Goal: Check status: Check status

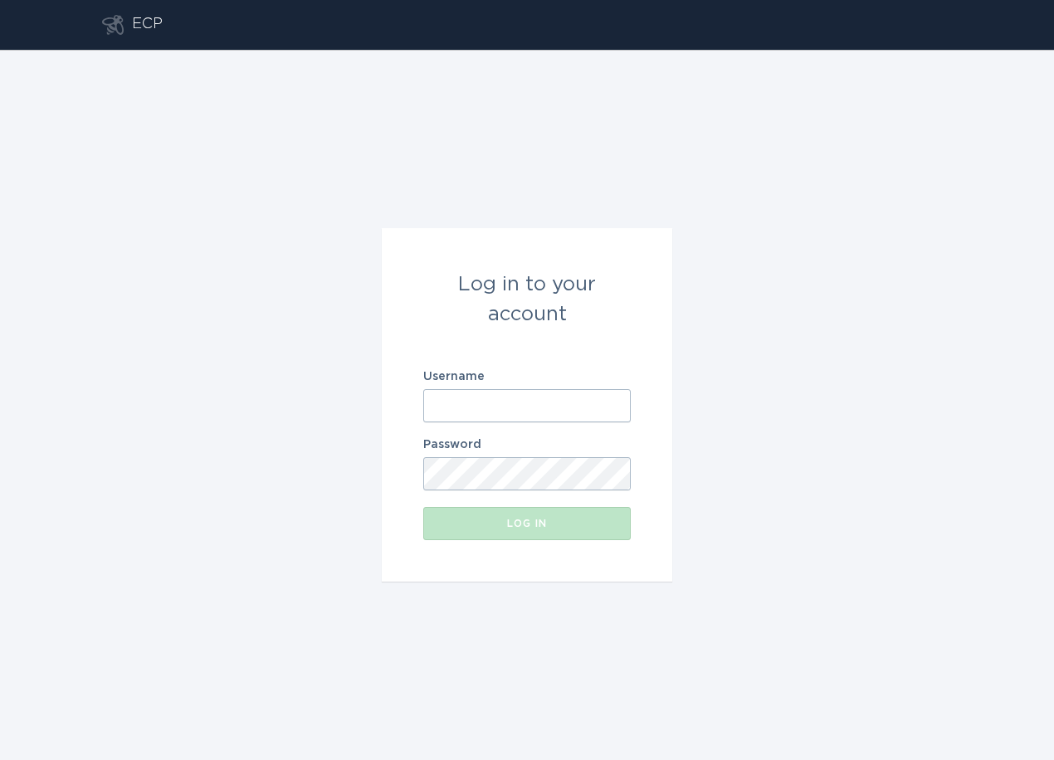
click at [573, 412] on input "Username" at bounding box center [527, 405] width 208 height 33
paste input "[PERSON_NAME][EMAIL_ADDRESS][DOMAIN_NAME]"
type input "[PERSON_NAME][EMAIL_ADDRESS][DOMAIN_NAME]"
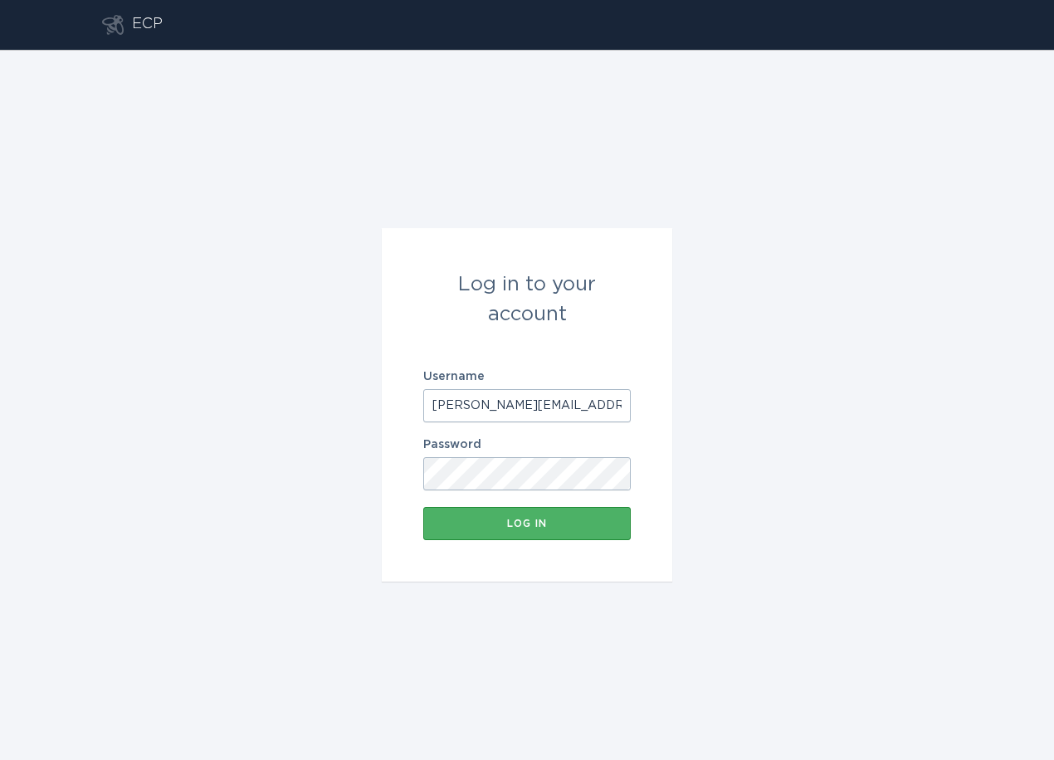
click at [534, 520] on div "Log in" at bounding box center [527, 524] width 191 height 10
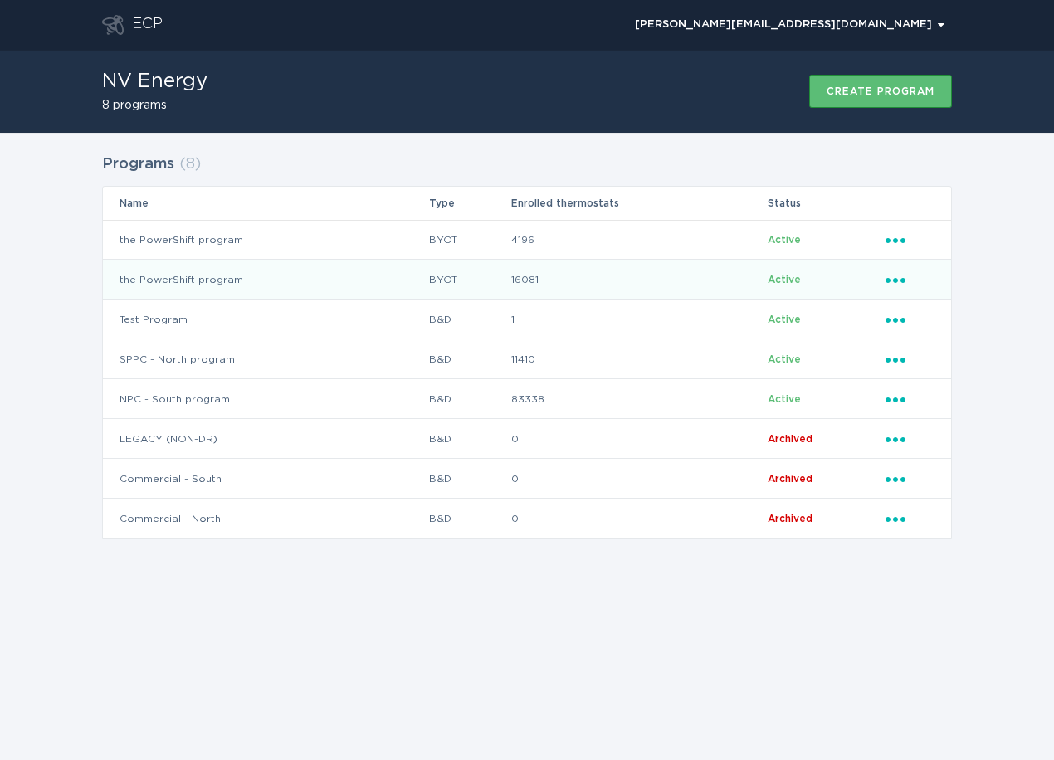
click at [406, 287] on td "the PowerShift program" at bounding box center [265, 280] width 325 height 40
click at [434, 284] on td "BYOT" at bounding box center [469, 280] width 82 height 40
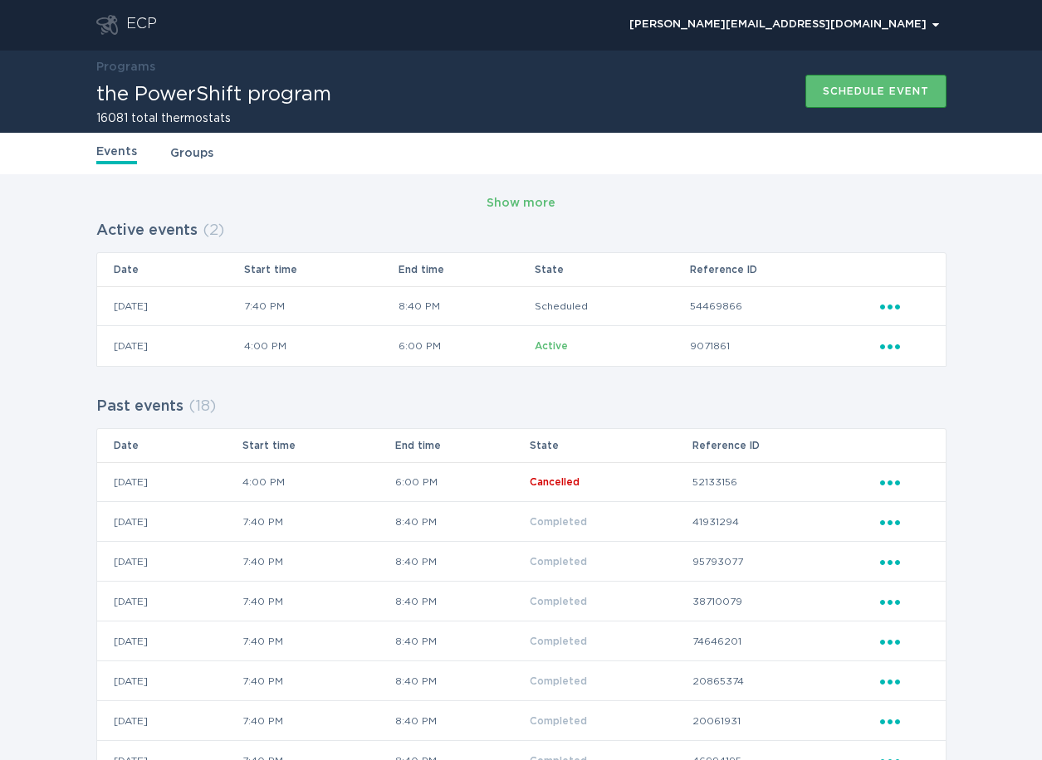
drag, startPoint x: 568, startPoint y: 252, endPoint x: 576, endPoint y: 253, distance: 8.5
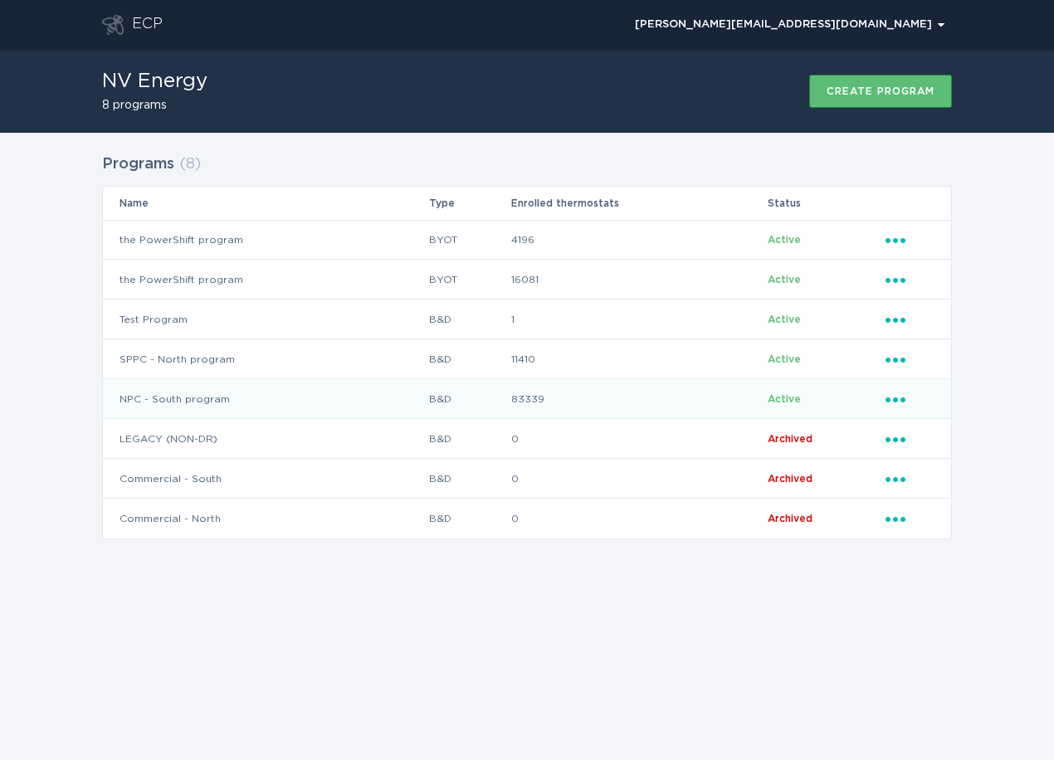
click at [297, 402] on td "NPC - South program" at bounding box center [265, 399] width 325 height 40
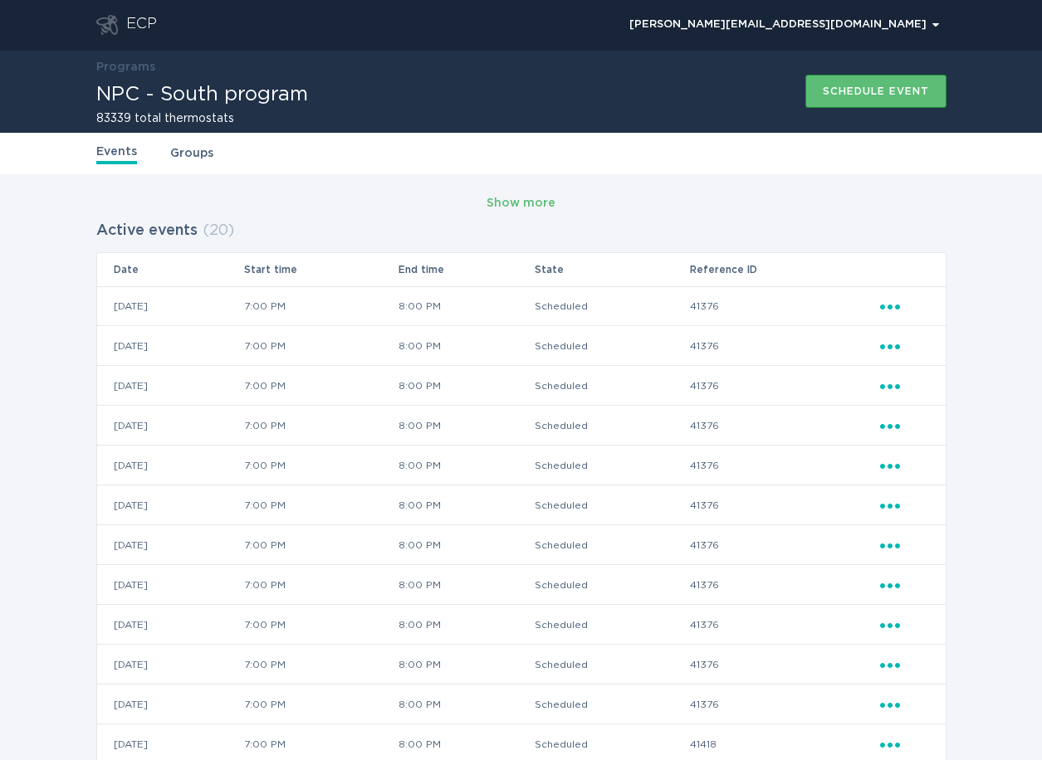
click at [522, 190] on div "Show more Active events ( 20 ) Date Start time End time State Reference ID [DAT…" at bounding box center [521, 649] width 1042 height 951
click at [522, 190] on div "Show more Active events ( 20 ) Date Start time End time State Reference ID 12 /…" at bounding box center [521, 649] width 1042 height 951
click at [501, 212] on div "Show more" at bounding box center [520, 203] width 69 height 18
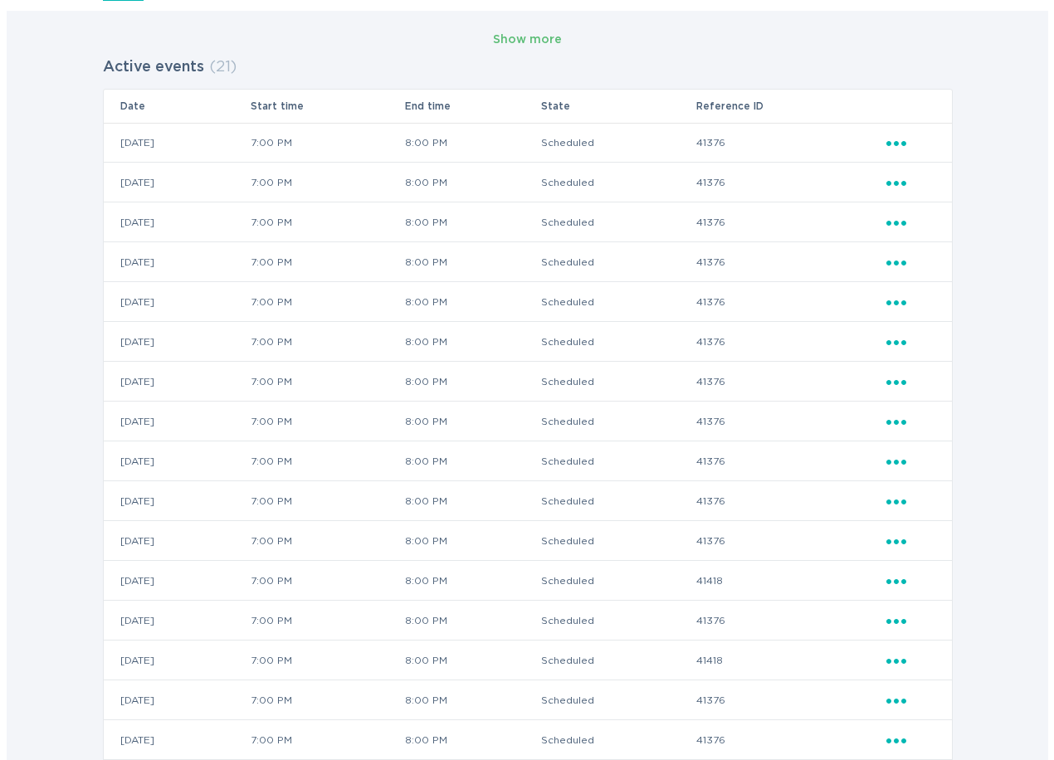
scroll to position [498, 0]
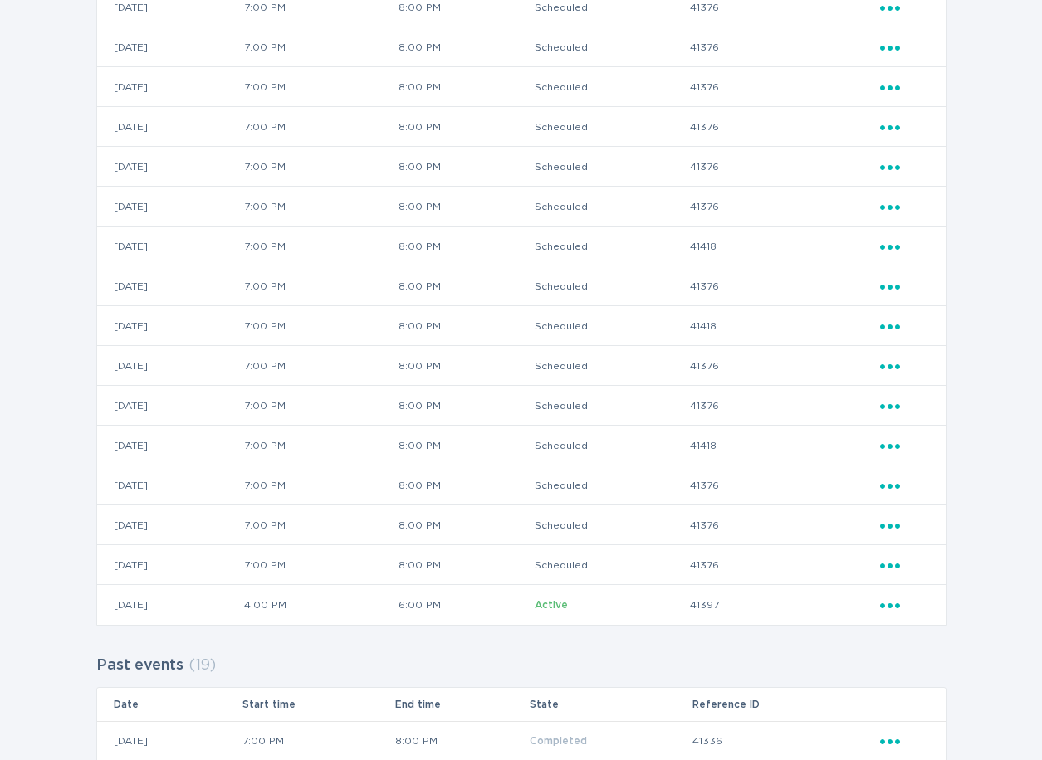
click at [630, 623] on td "Active" at bounding box center [611, 605] width 154 height 40
drag, startPoint x: 613, startPoint y: 623, endPoint x: 637, endPoint y: 622, distance: 23.3
click at [614, 624] on td "Active" at bounding box center [611, 605] width 154 height 40
click at [890, 608] on icon "Popover menu" at bounding box center [890, 606] width 20 height 5
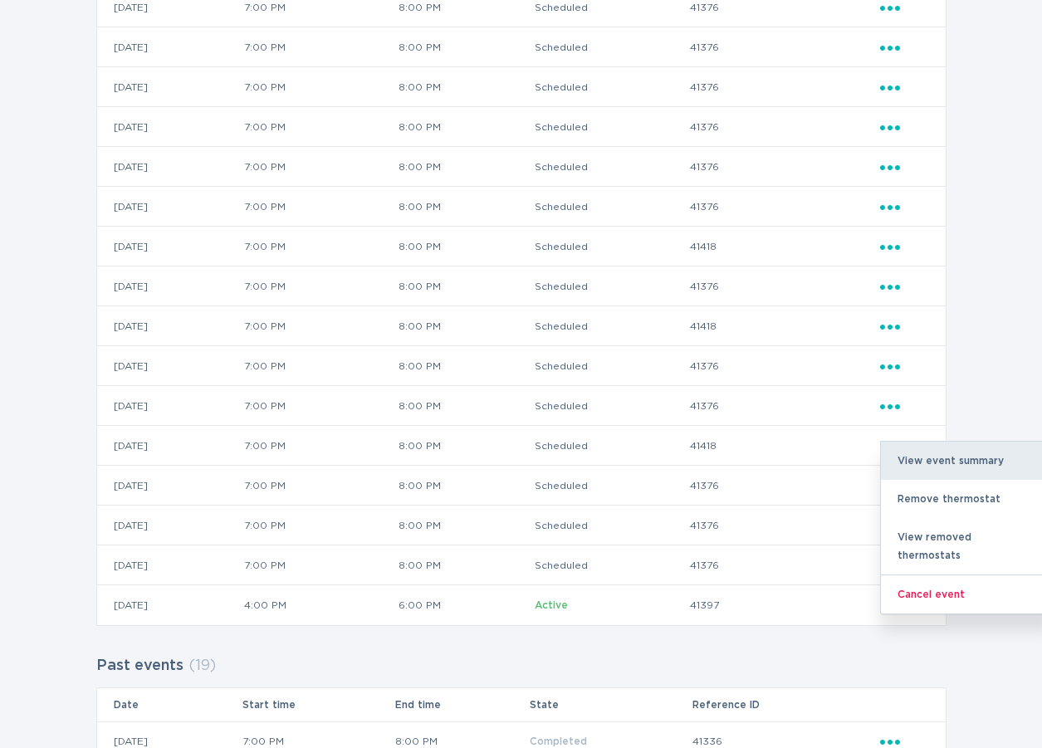
click at [938, 452] on div "View event summary" at bounding box center [967, 461] width 173 height 38
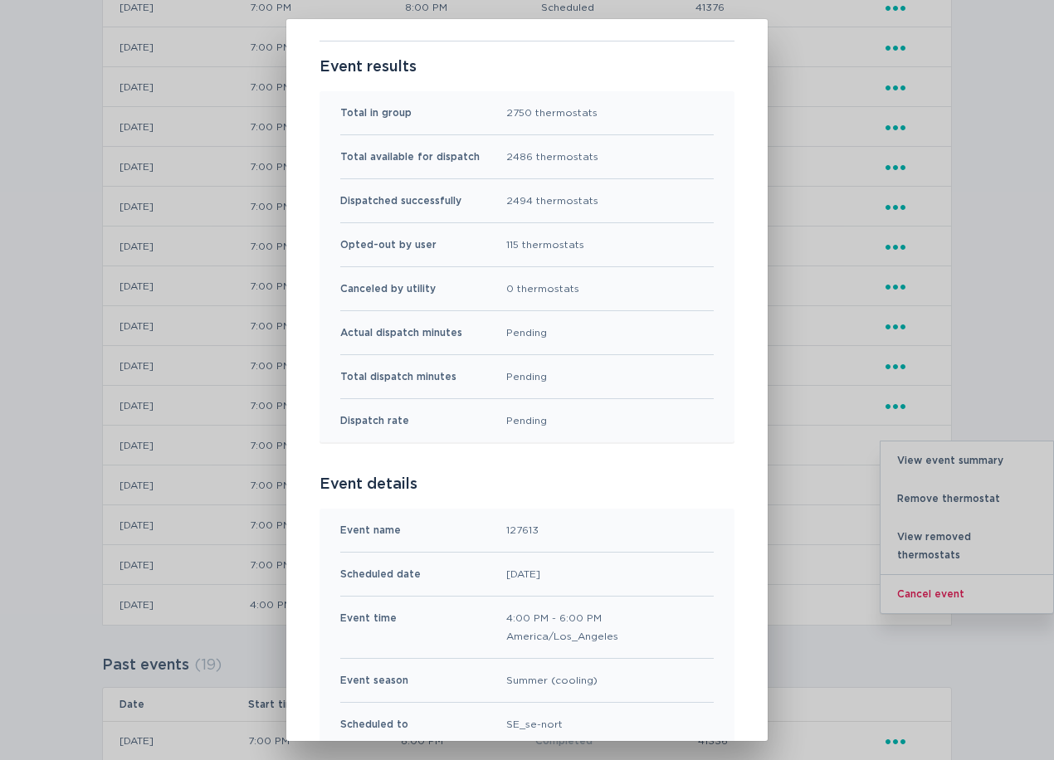
scroll to position [0, 0]
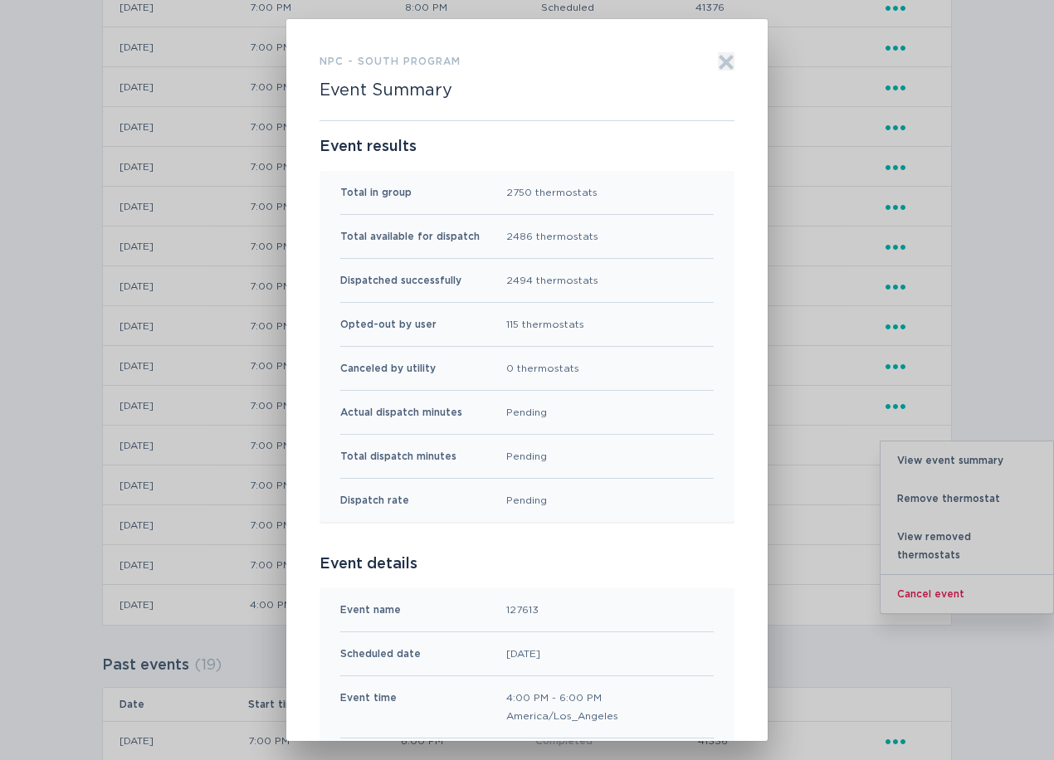
click at [725, 59] on icon "Exit" at bounding box center [727, 62] width 12 height 12
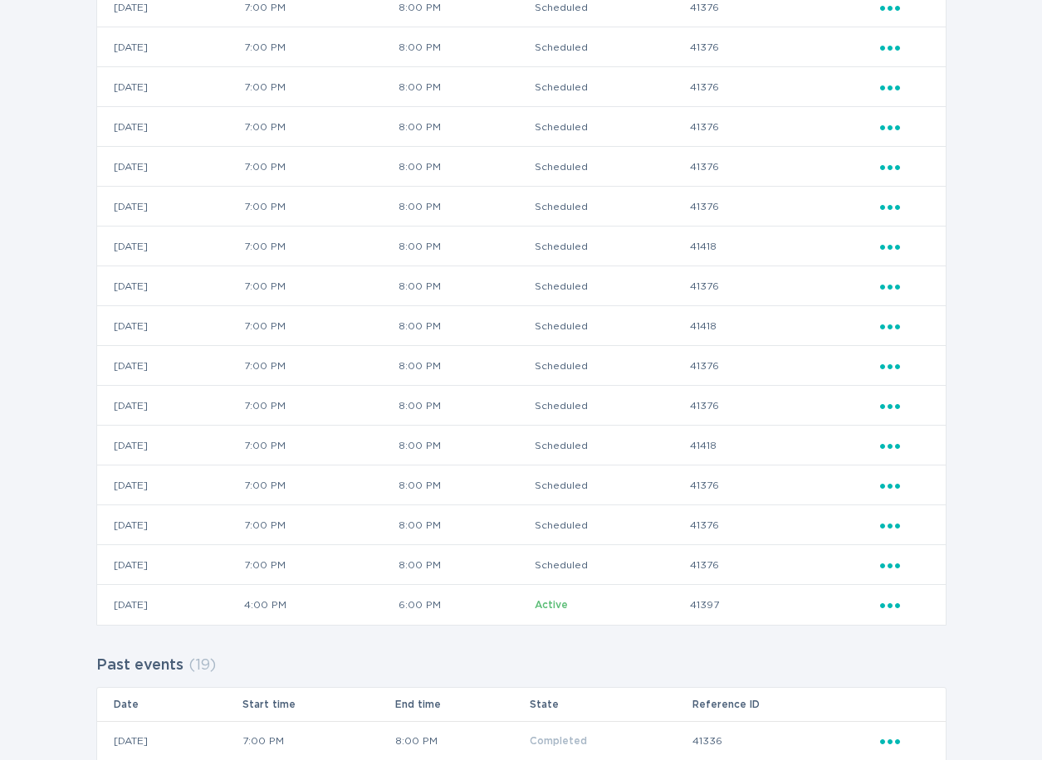
click at [1002, 406] on div "Show more Active events ( 21 ) Date Start time End time State Reference ID 12 /…" at bounding box center [521, 598] width 1042 height 1845
drag, startPoint x: 876, startPoint y: 594, endPoint x: 880, endPoint y: 606, distance: 12.3
click at [876, 594] on td "41397" at bounding box center [784, 605] width 190 height 40
click at [880, 606] on icon "Popover menu" at bounding box center [890, 606] width 20 height 5
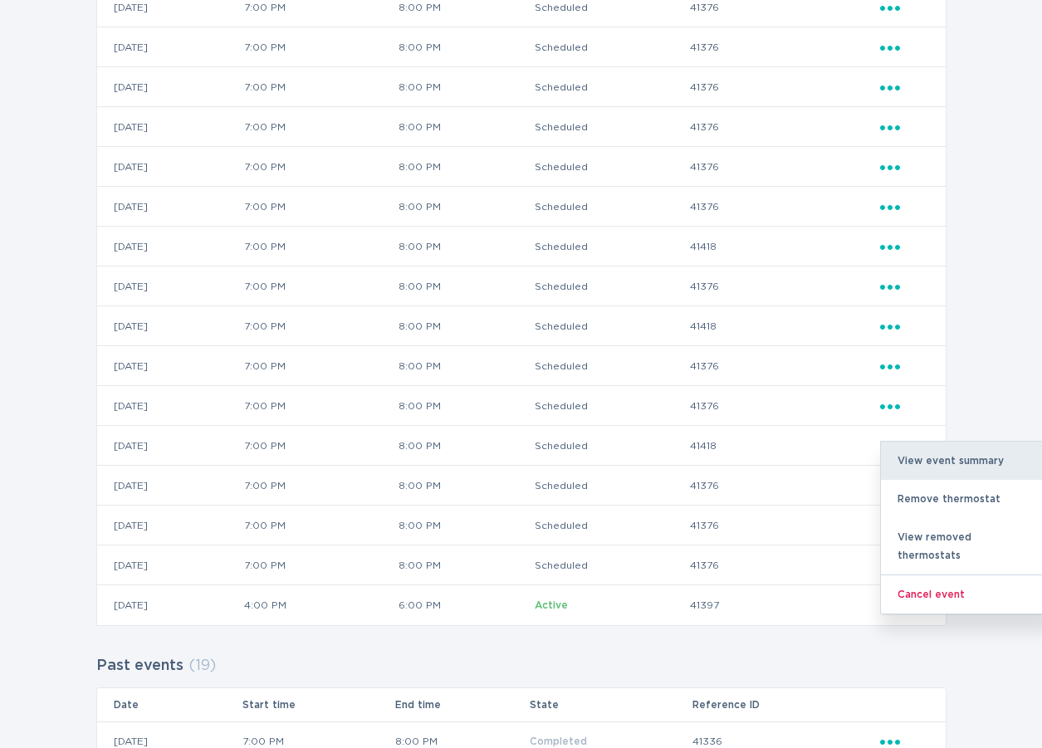
click at [933, 466] on div "View event summary" at bounding box center [967, 461] width 173 height 38
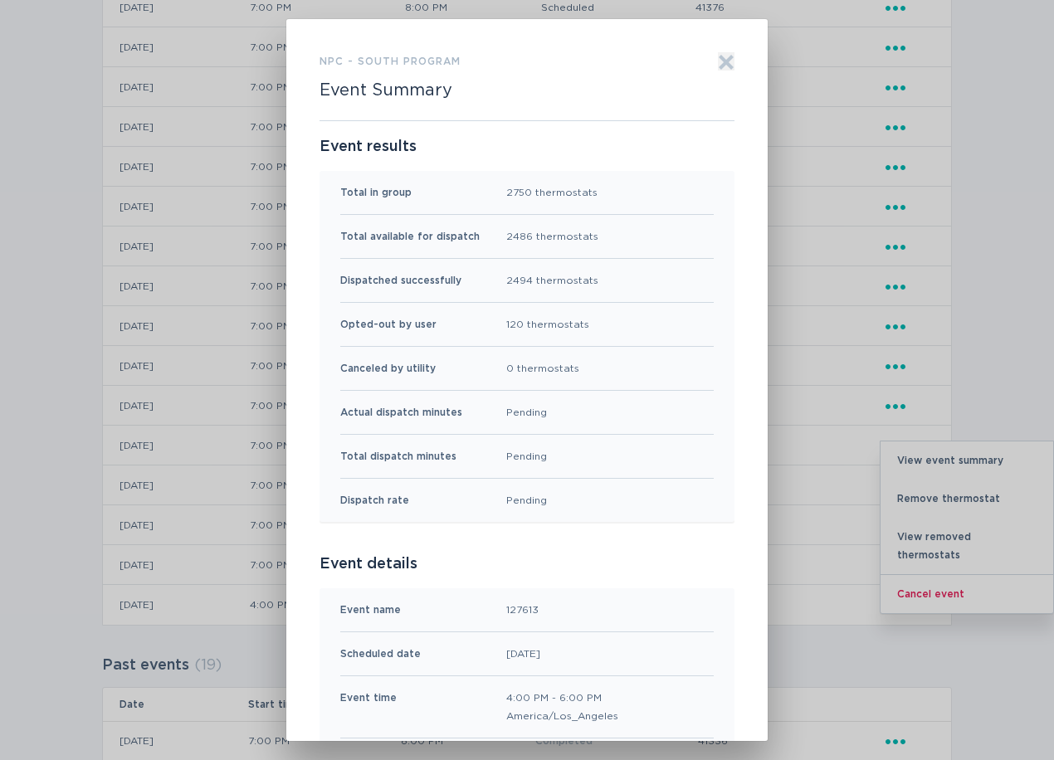
click at [726, 68] on icon "Exit" at bounding box center [727, 62] width 12 height 12
